Goal: Transaction & Acquisition: Purchase product/service

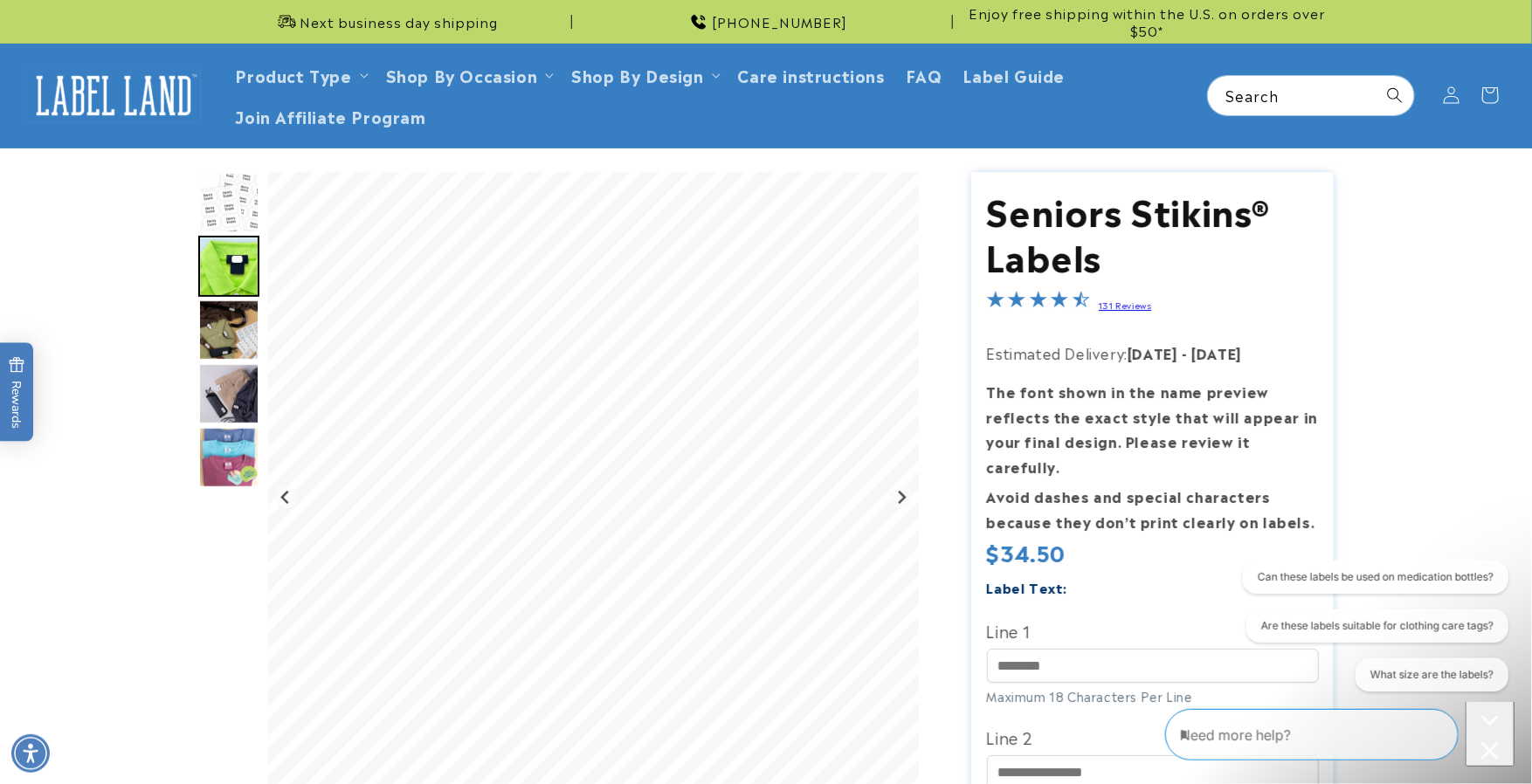
click at [229, 454] on img "Go to slide 5" at bounding box center [229, 457] width 62 height 62
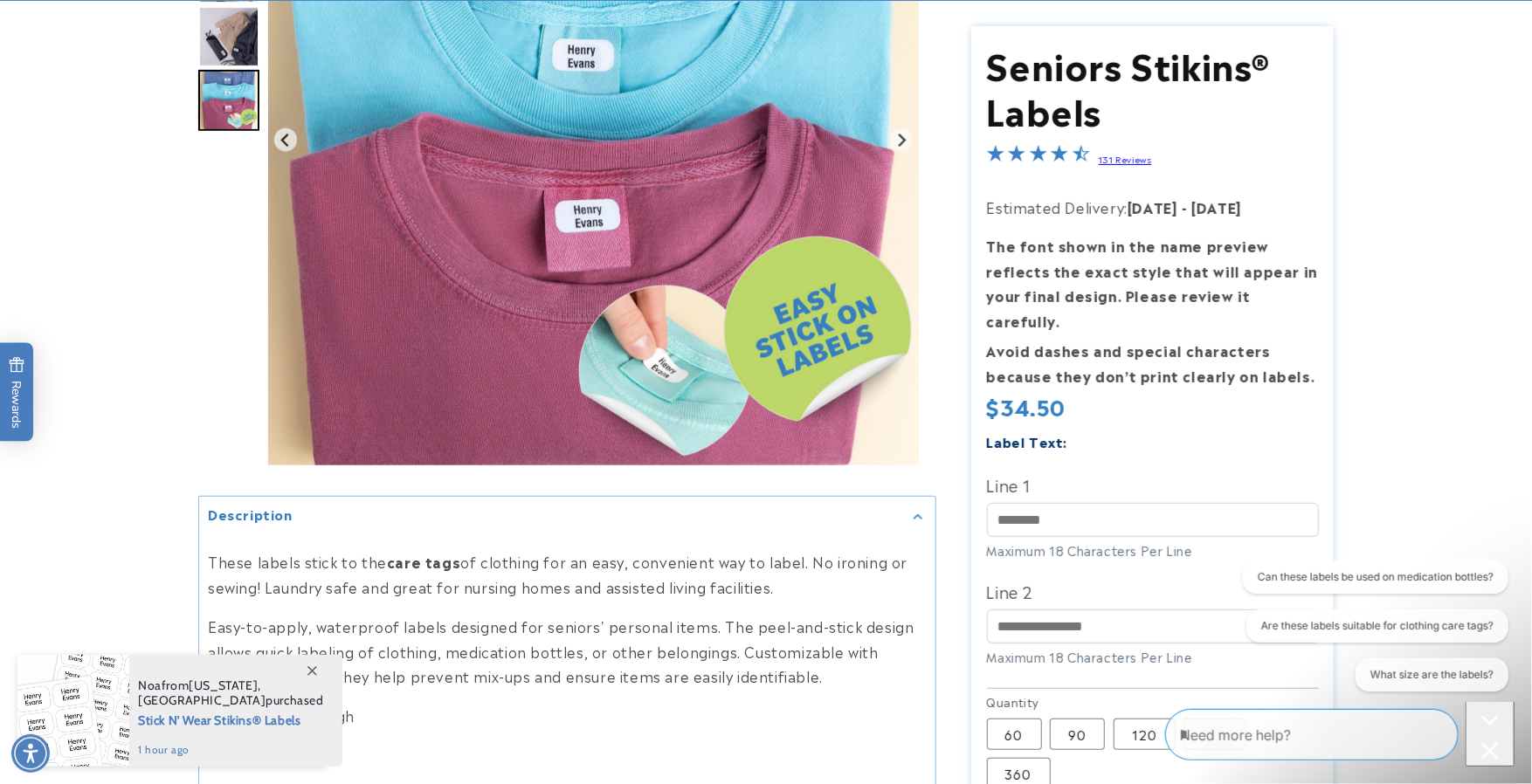
scroll to position [369, 0]
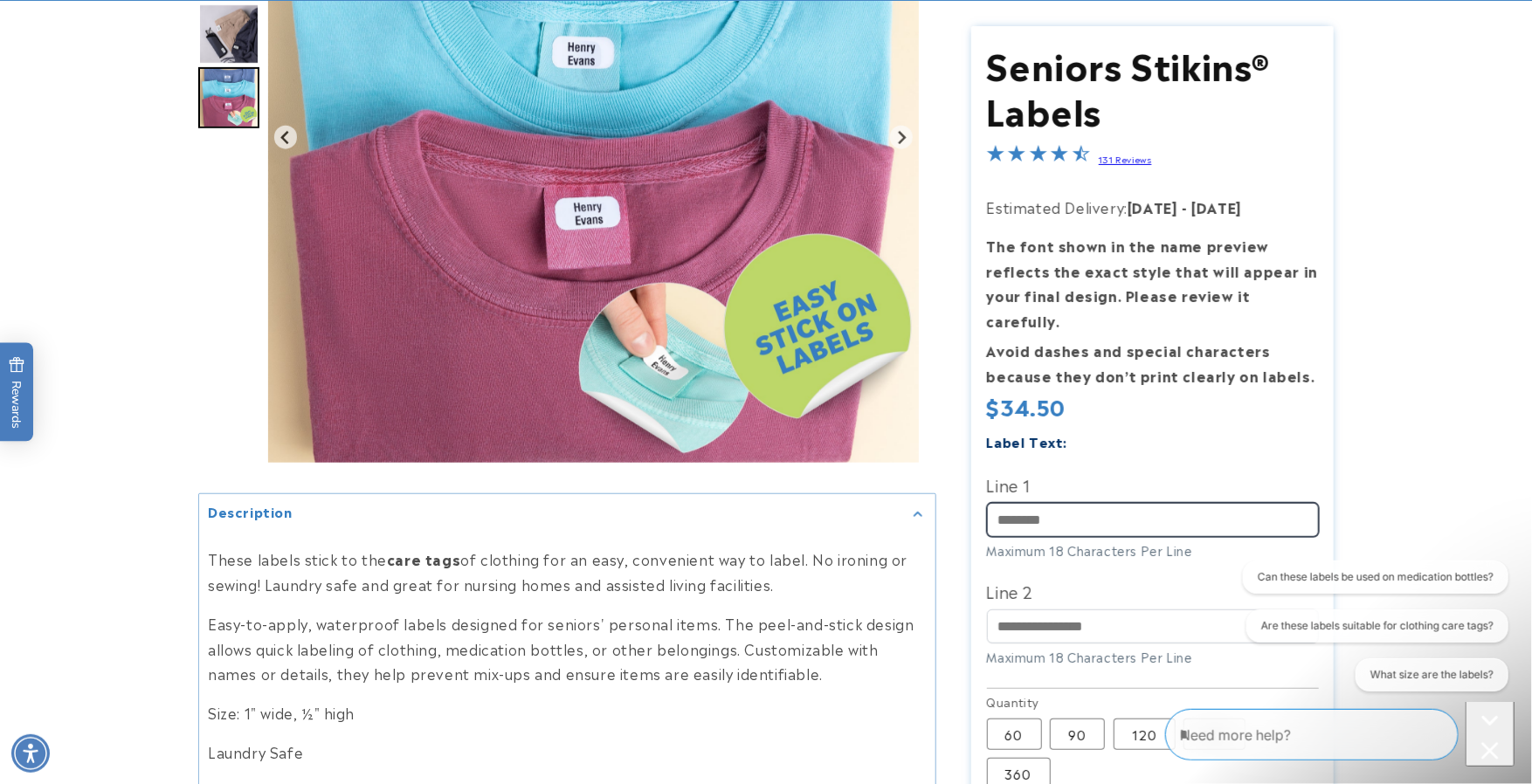
click at [999, 502] on input "Line 1" at bounding box center [1152, 519] width 331 height 34
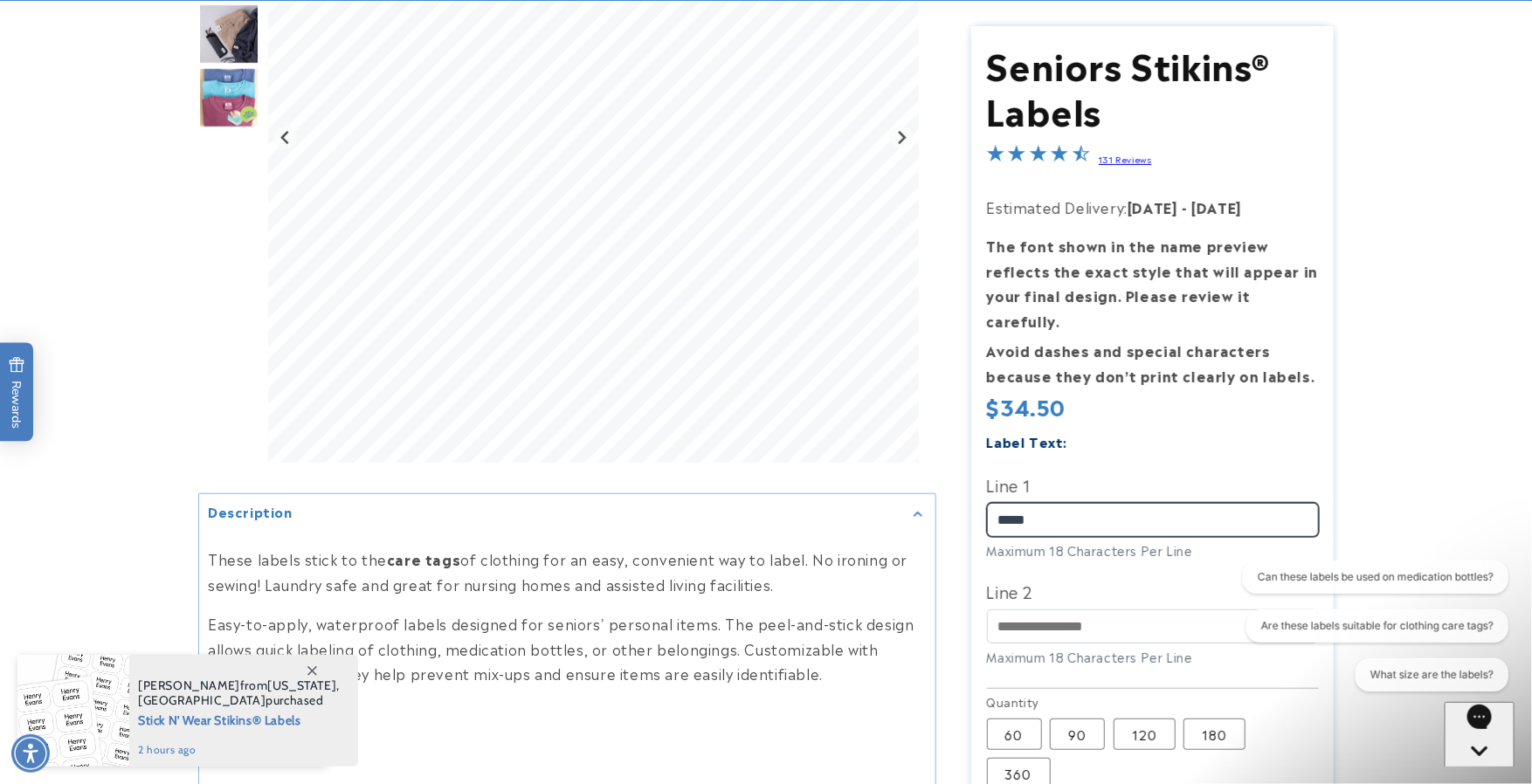
type input "*****"
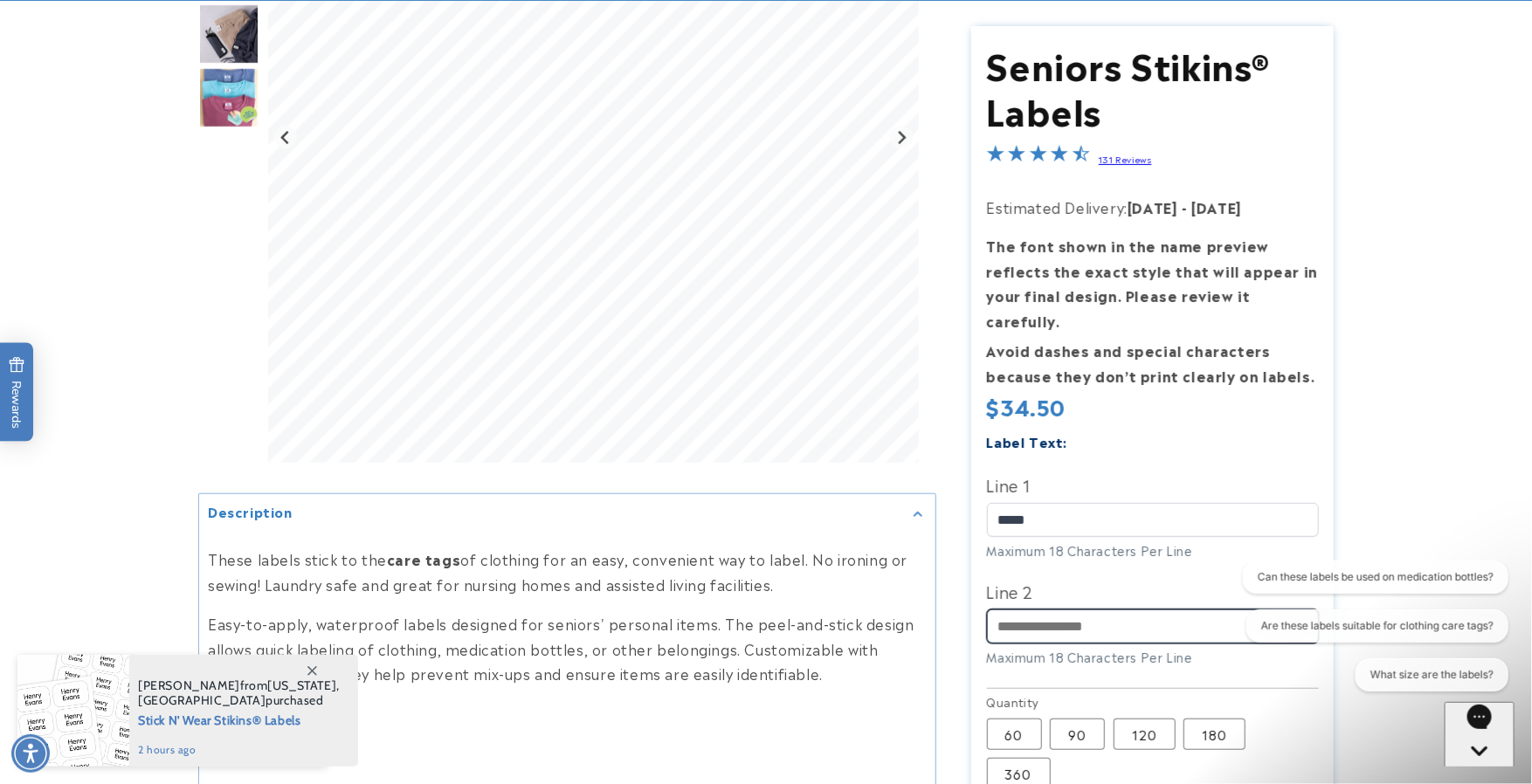
click at [997, 610] on input "Line 2" at bounding box center [1152, 627] width 331 height 34
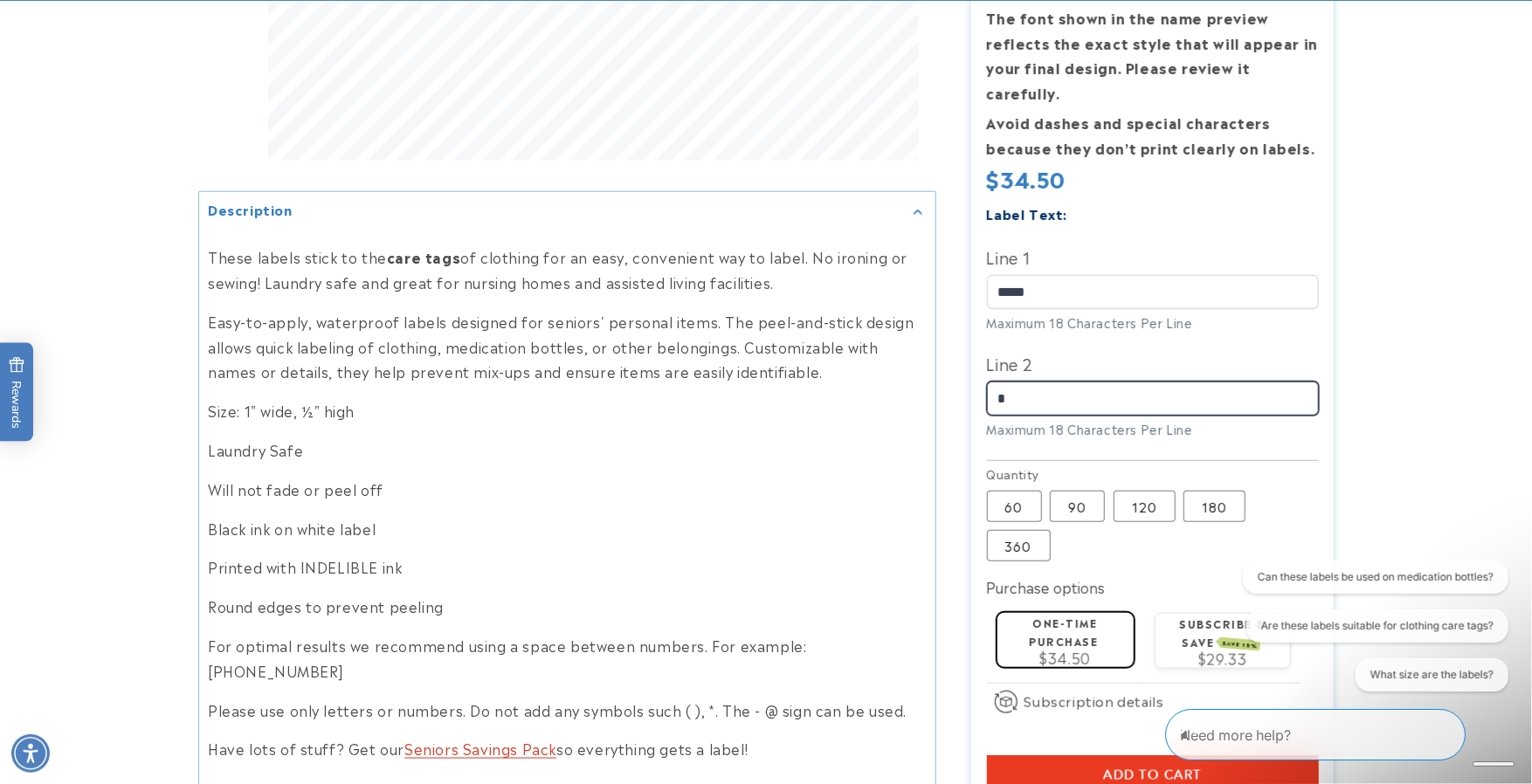
scroll to position [682, 0]
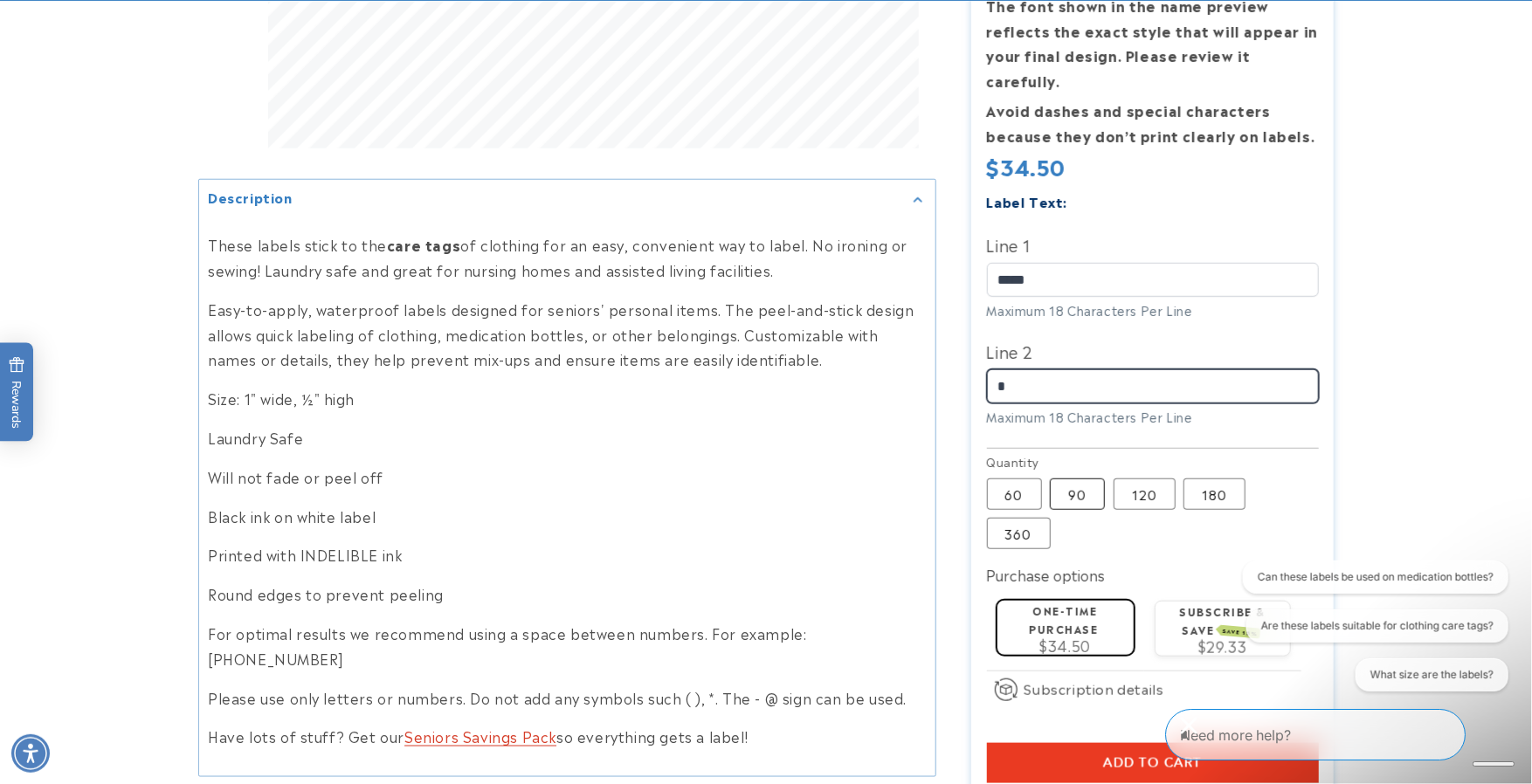
type input "*"
click at [1065, 478] on label "90 Variant sold out or unavailable" at bounding box center [1077, 494] width 55 height 31
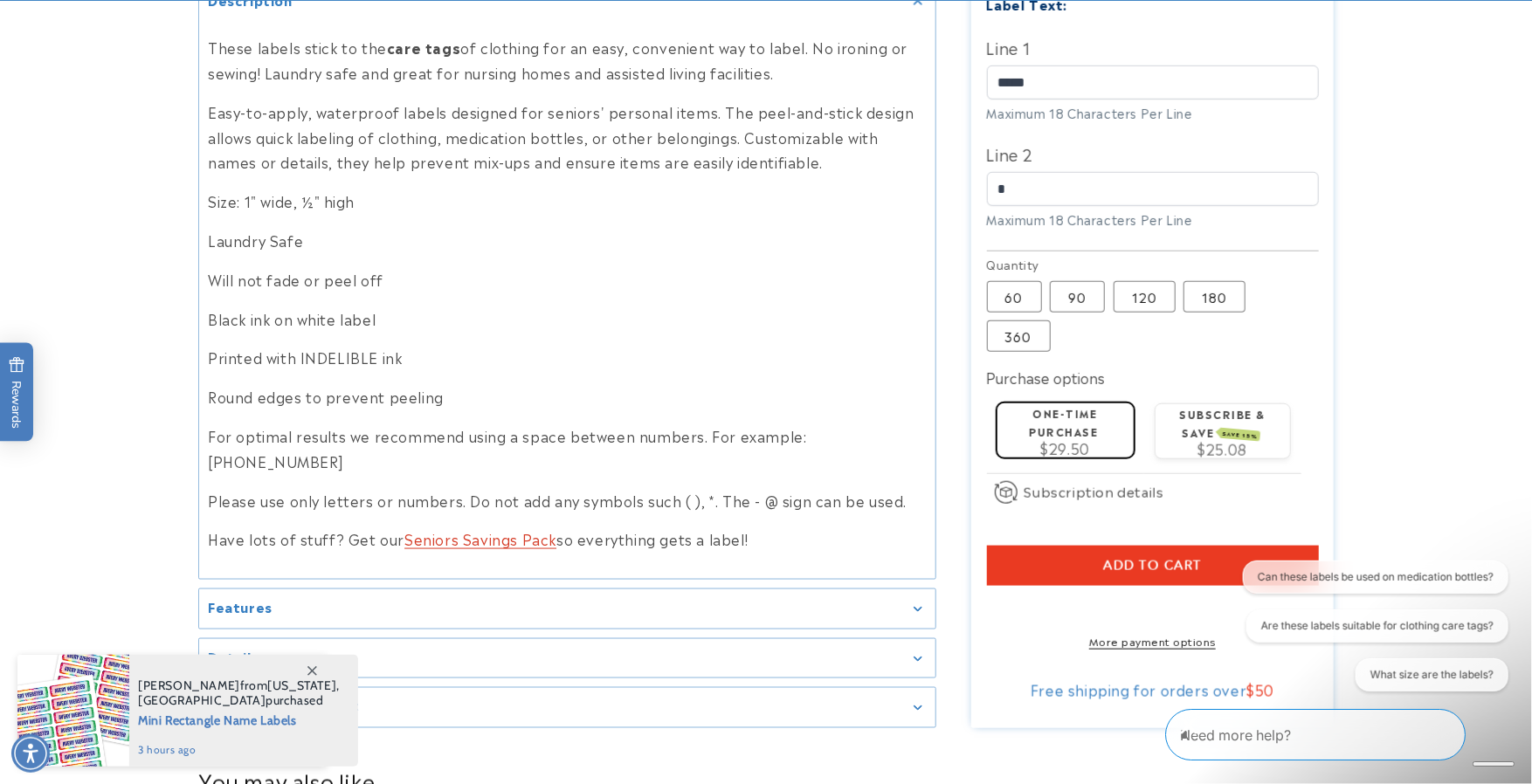
scroll to position [891, 0]
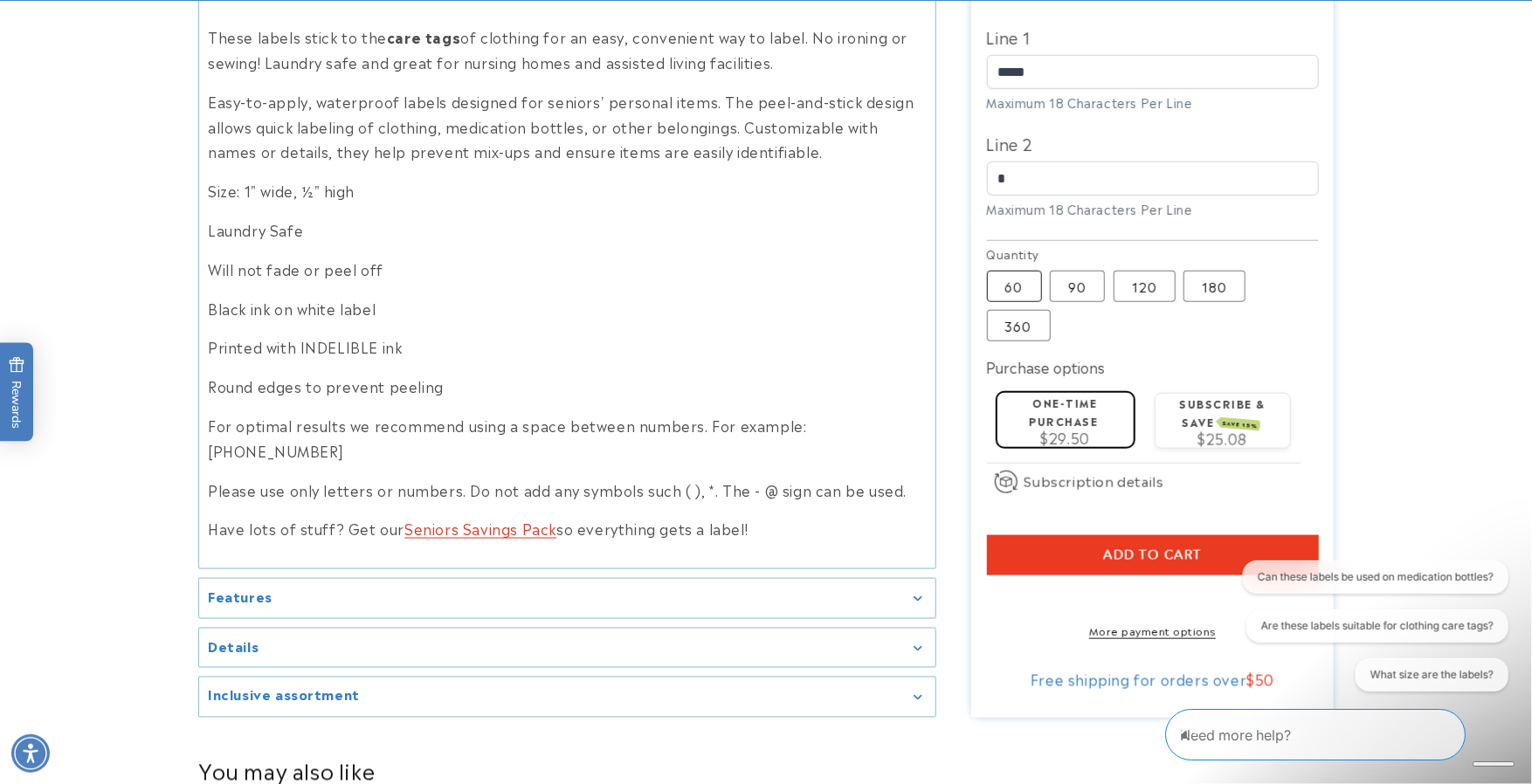
click at [1017, 271] on label "60 Variant sold out or unavailable" at bounding box center [1014, 286] width 55 height 31
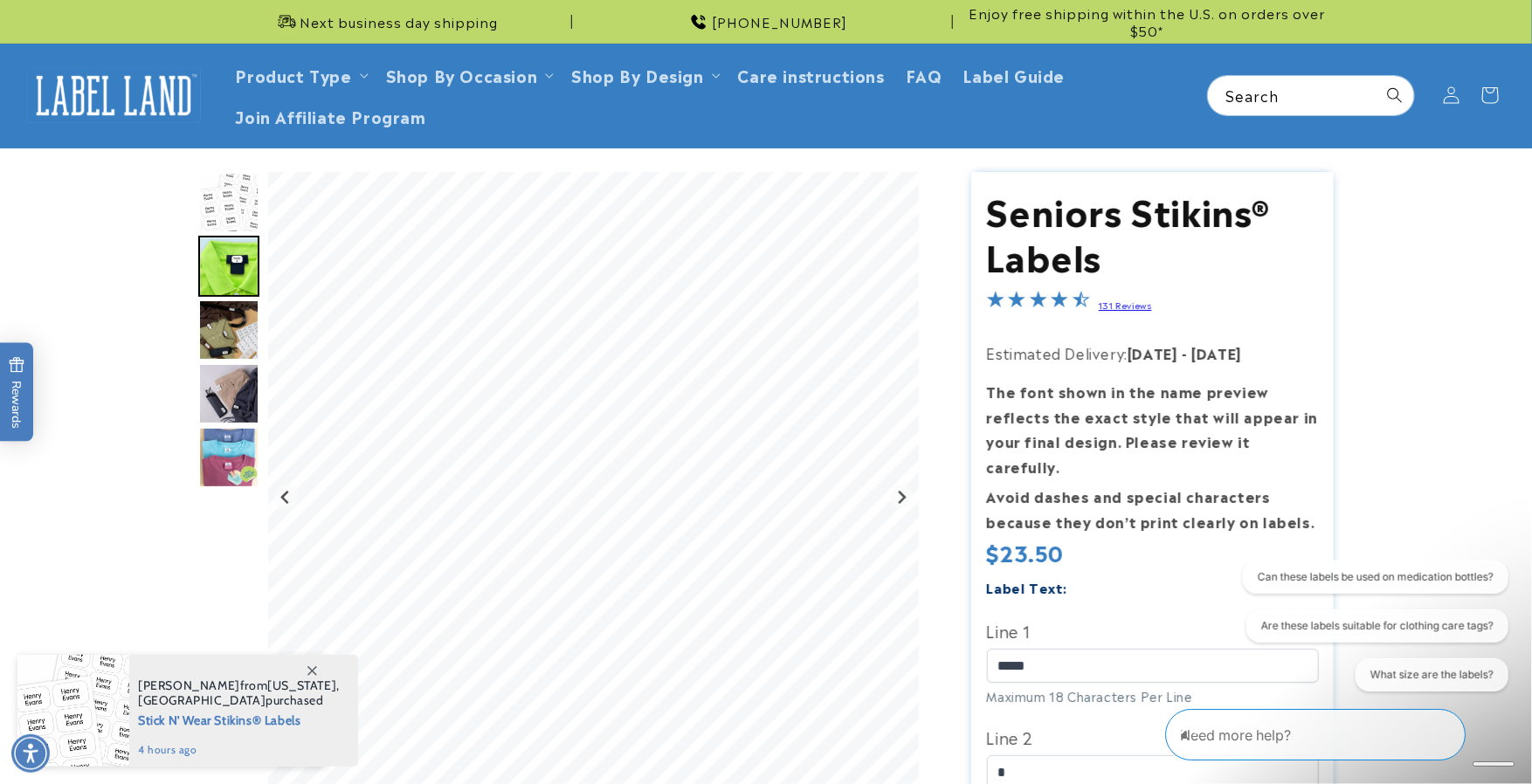
click at [216, 452] on img "Go to slide 5" at bounding box center [229, 457] width 62 height 62
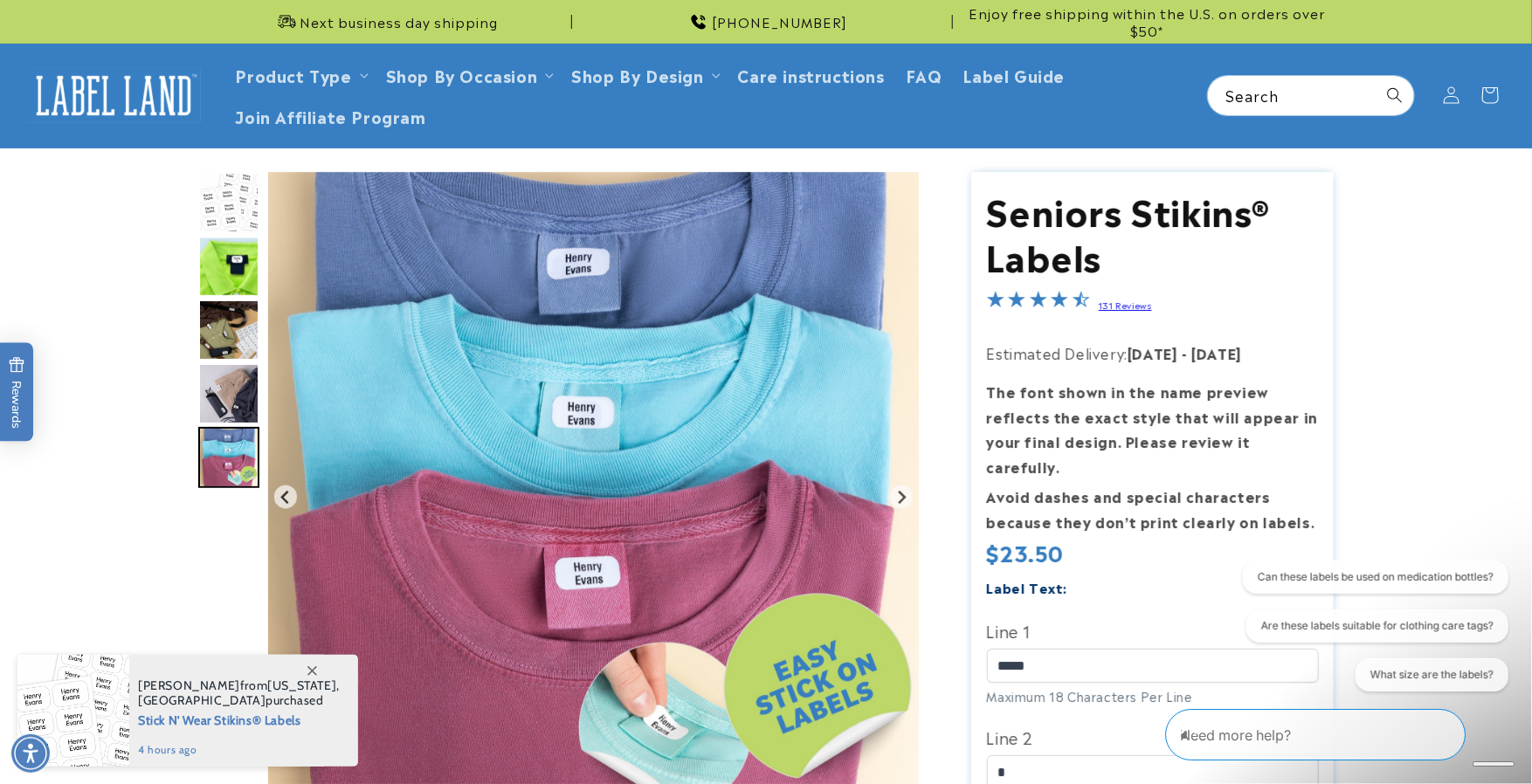
click at [219, 255] on img "Go to slide 2" at bounding box center [229, 266] width 62 height 62
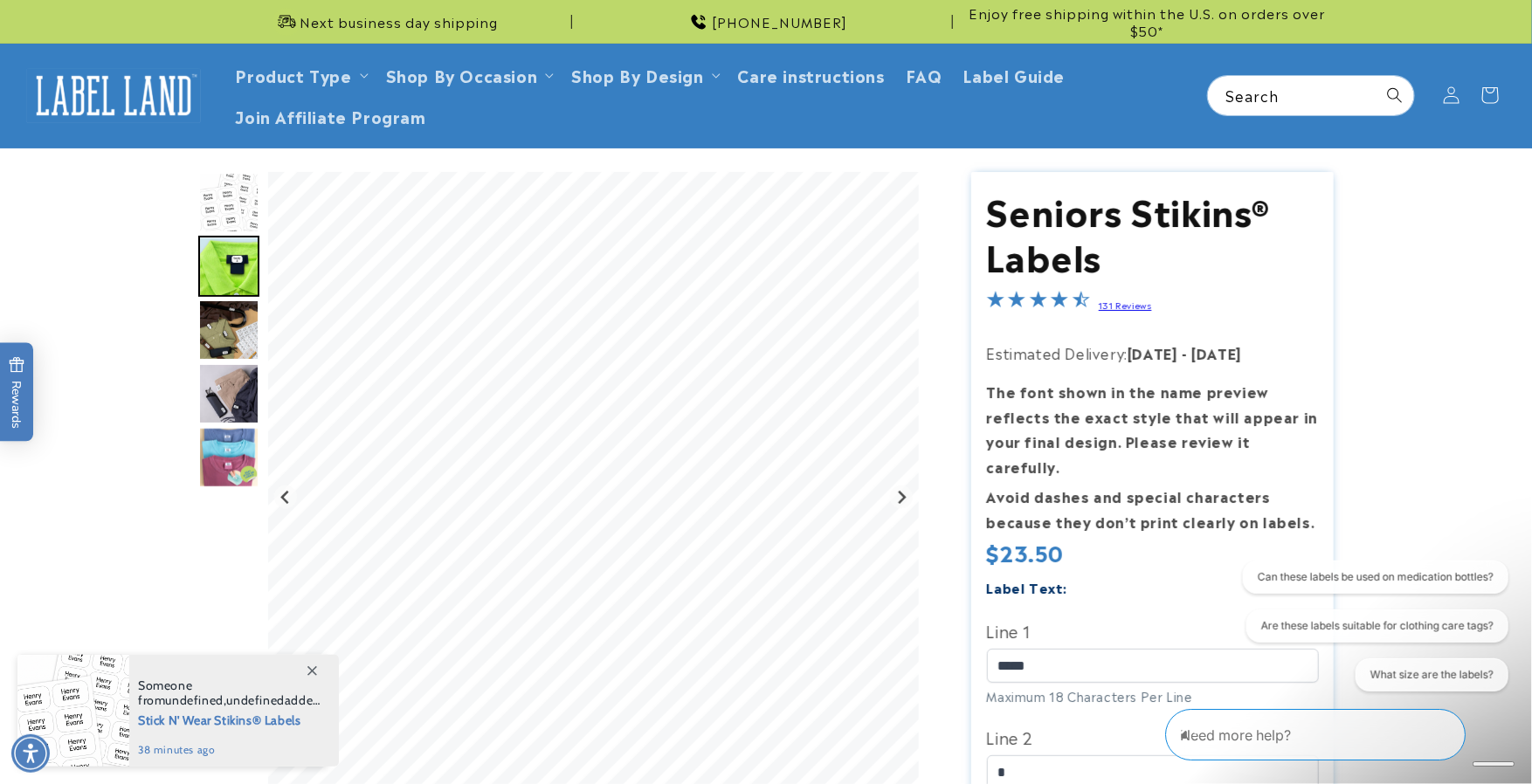
click at [225, 452] on img "Go to slide 5" at bounding box center [229, 457] width 62 height 62
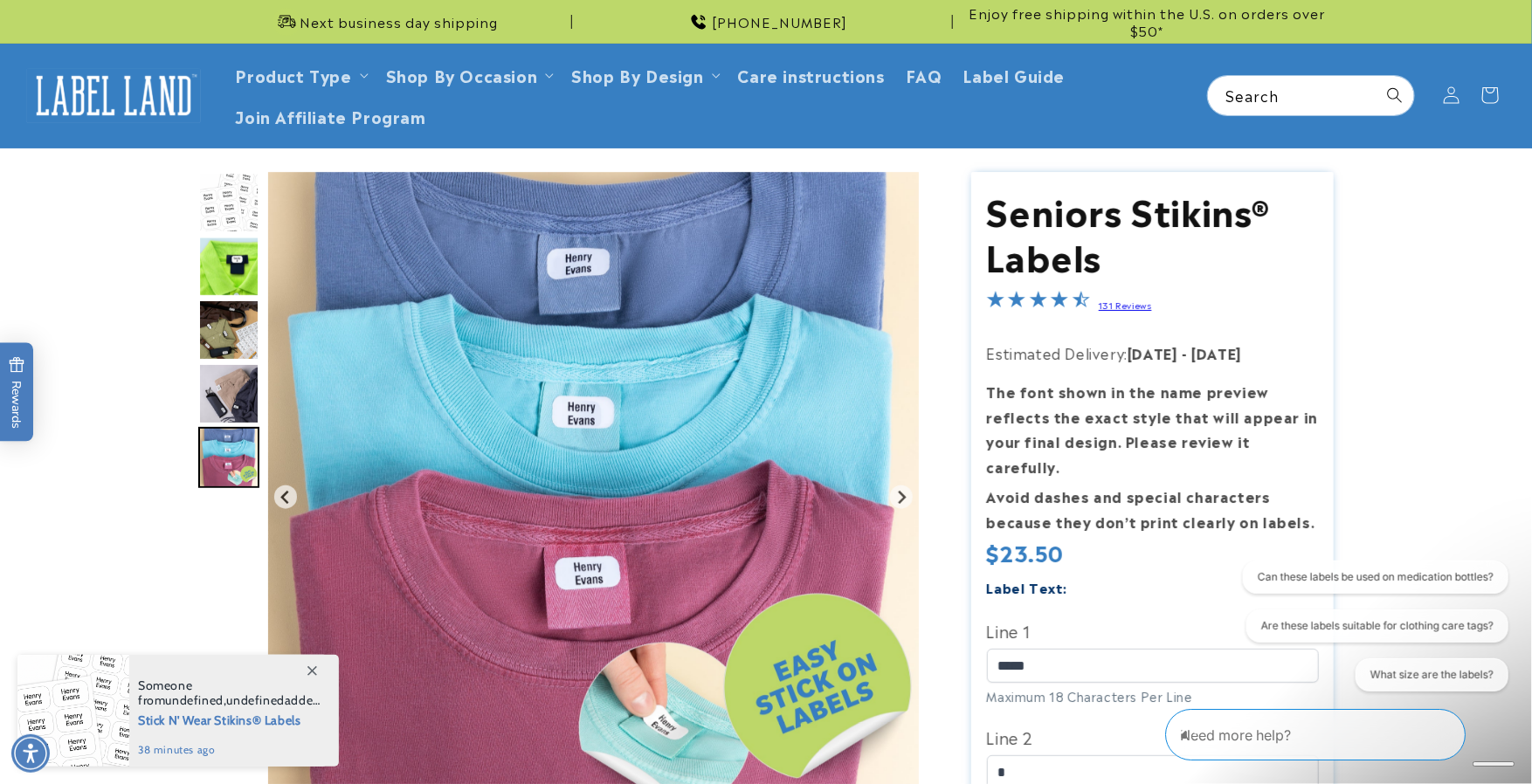
click at [221, 378] on img "Go to slide 4" at bounding box center [229, 394] width 62 height 62
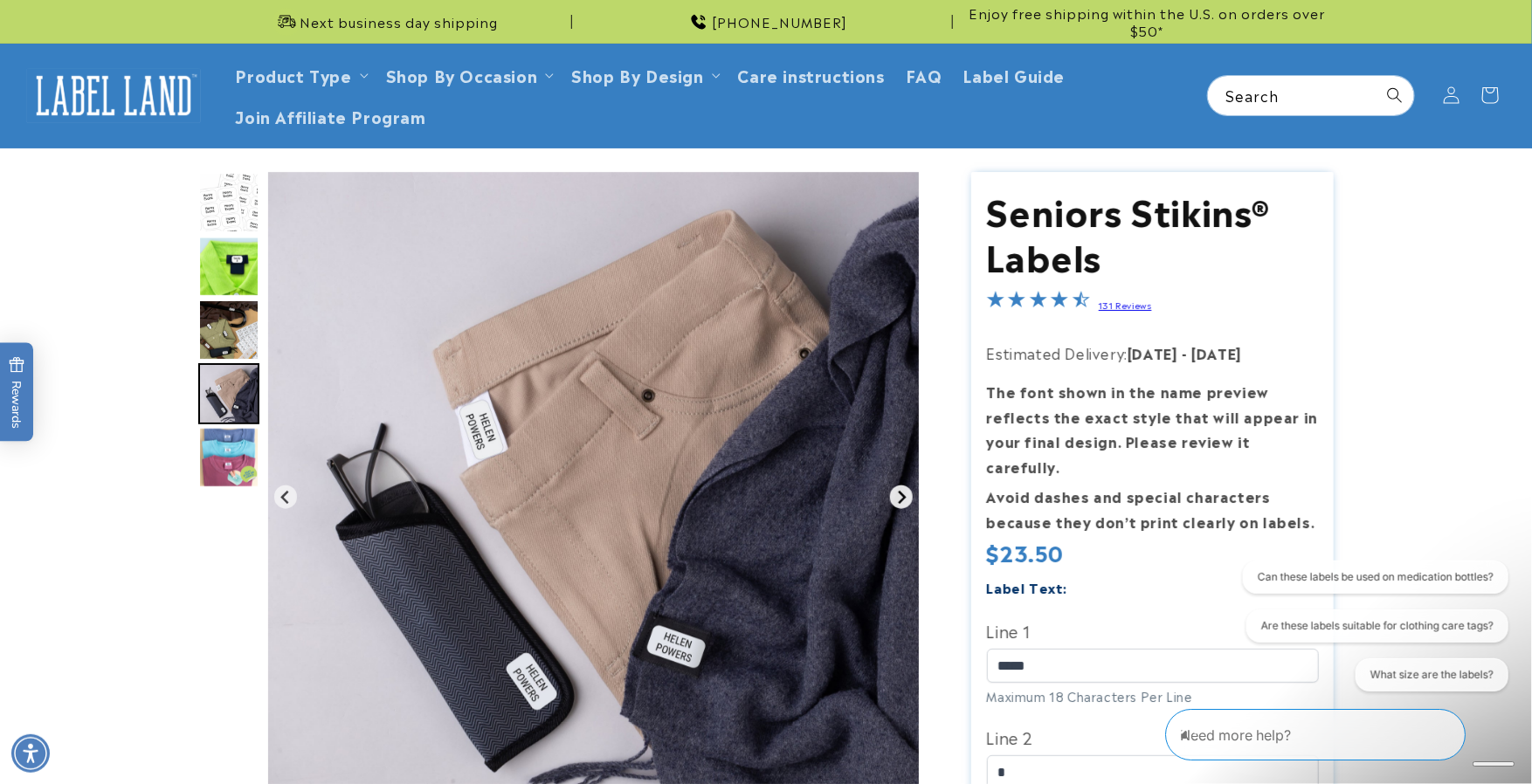
click at [902, 495] on icon "Next slide" at bounding box center [901, 497] width 8 height 13
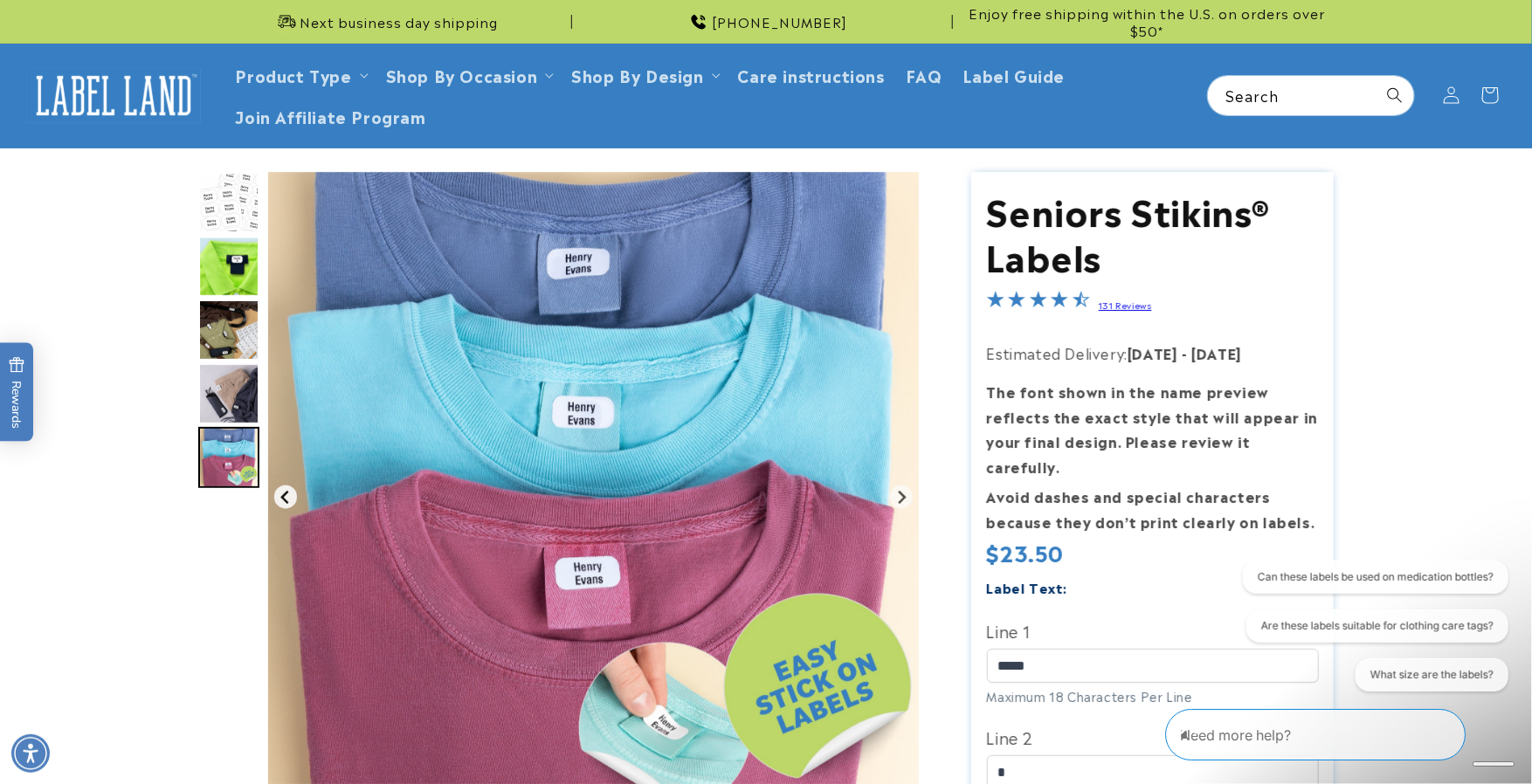
click at [277, 494] on button "Previous slide" at bounding box center [285, 498] width 23 height 23
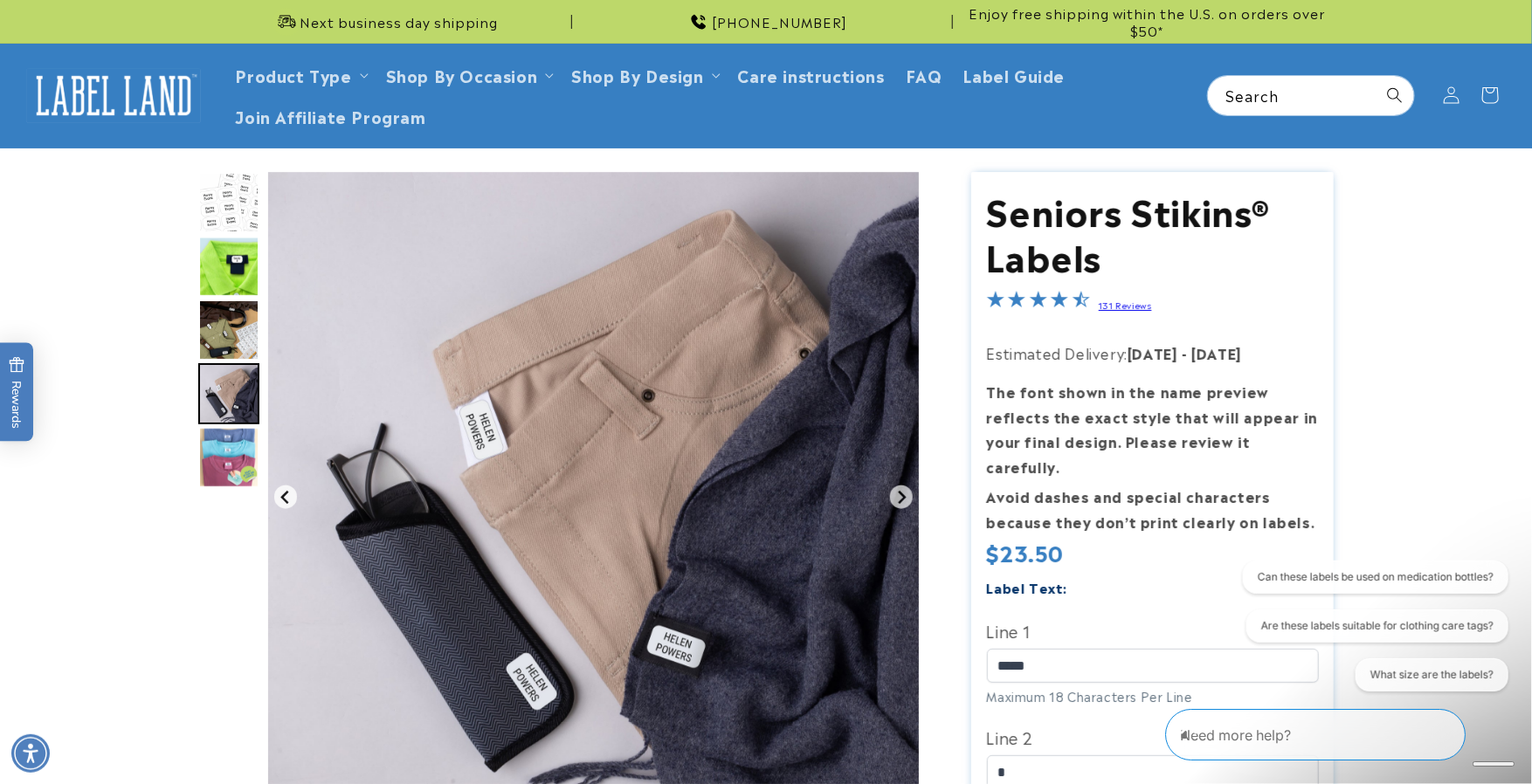
click at [276, 495] on button "Previous slide" at bounding box center [285, 498] width 23 height 23
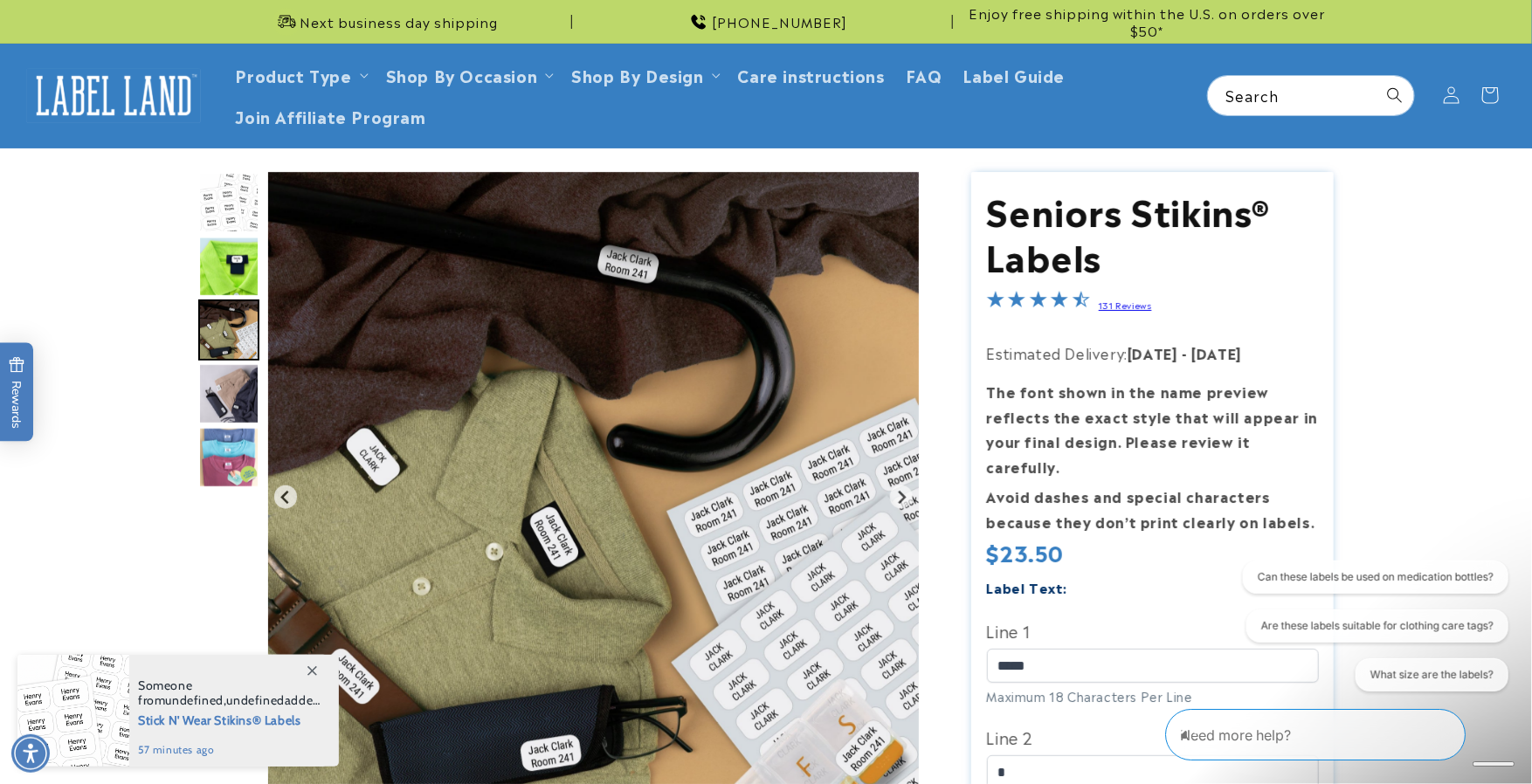
click at [231, 259] on img "Go to slide 2" at bounding box center [229, 266] width 62 height 62
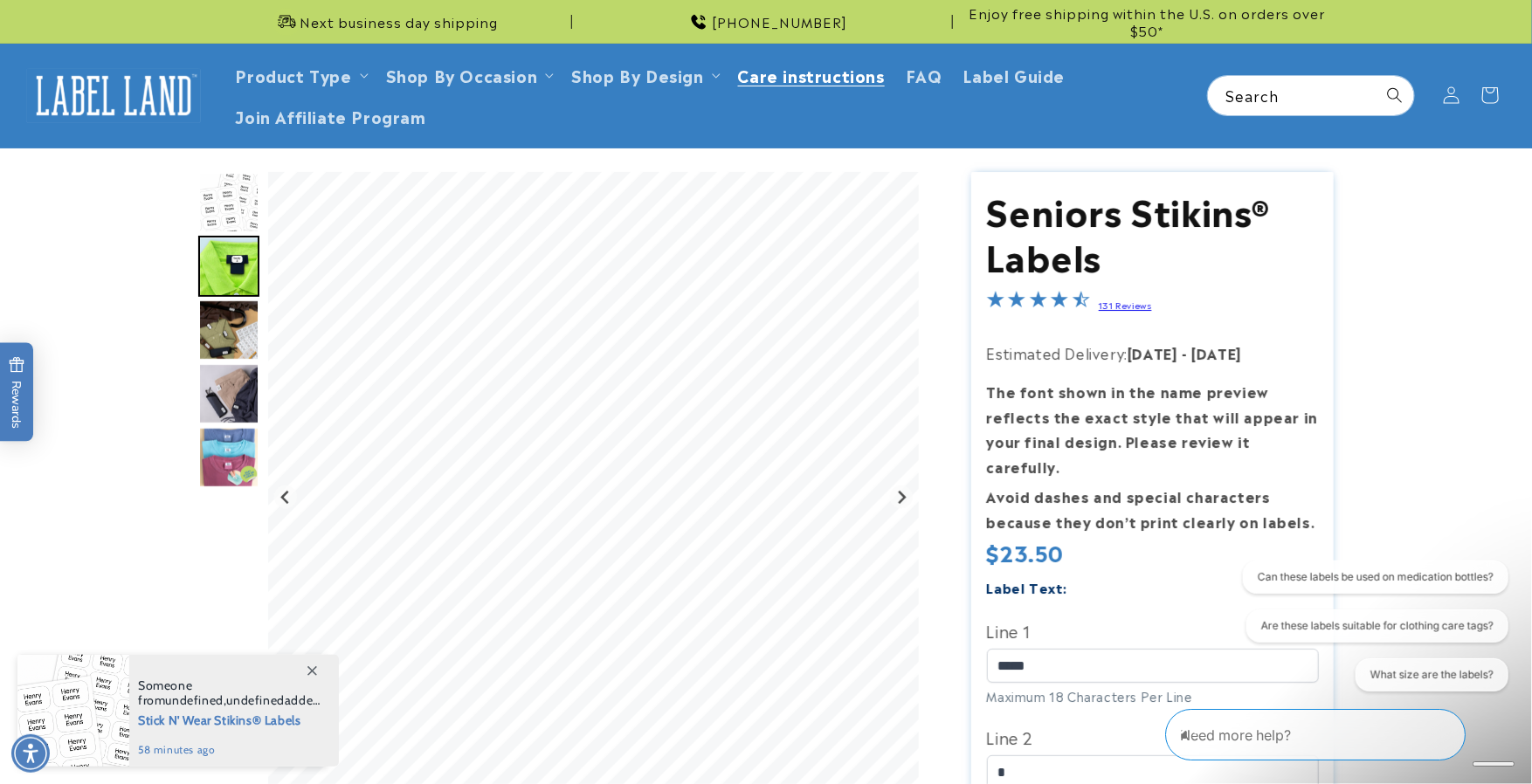
click at [781, 77] on span "Care instructions" at bounding box center [811, 74] width 147 height 21
